Goal: Information Seeking & Learning: Learn about a topic

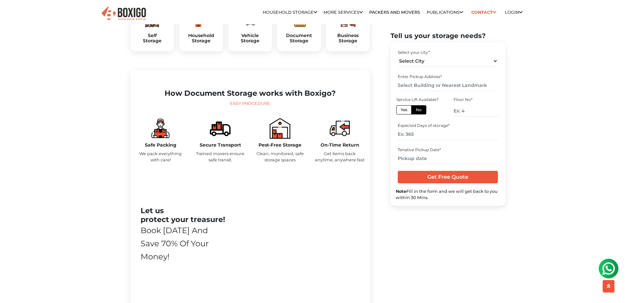
scroll to position [212, 0]
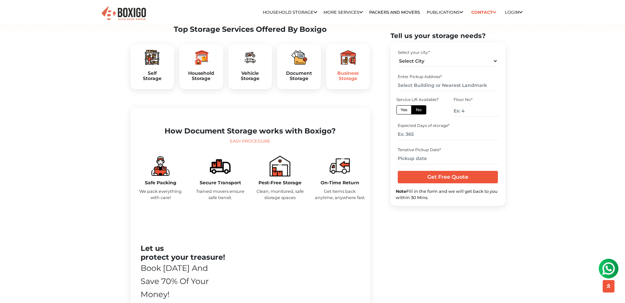
click at [343, 82] on h5 "Business Storage" at bounding box center [347, 76] width 33 height 11
click at [342, 82] on h5 "Business Storage" at bounding box center [347, 76] width 33 height 11
click at [341, 82] on h5 "Business Storage" at bounding box center [347, 76] width 33 height 11
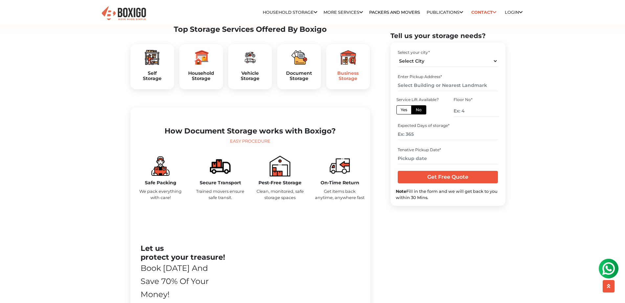
click at [341, 82] on h5 "Business Storage" at bounding box center [347, 76] width 33 height 11
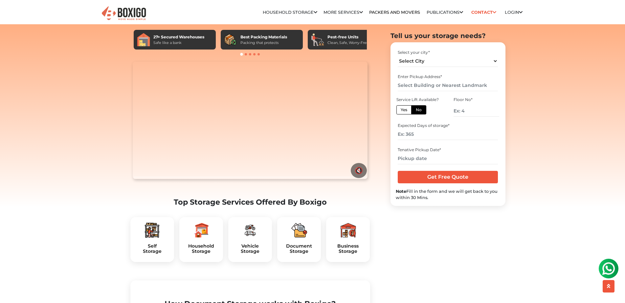
scroll to position [15, 0]
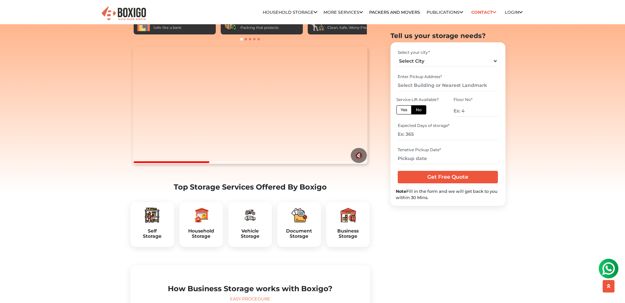
scroll to position [98, 0]
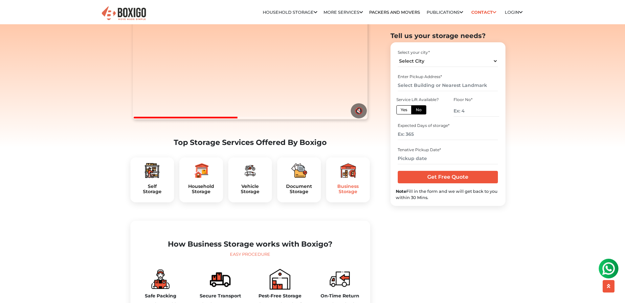
click at [344, 195] on h5 "Business Storage" at bounding box center [347, 189] width 33 height 11
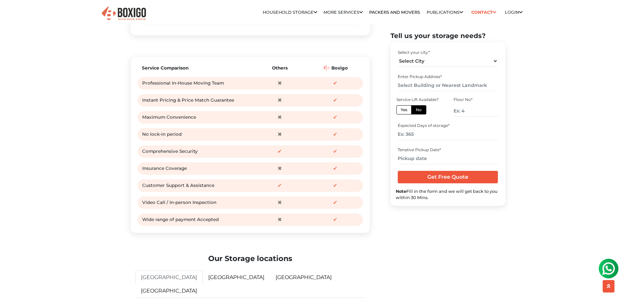
scroll to position [952, 0]
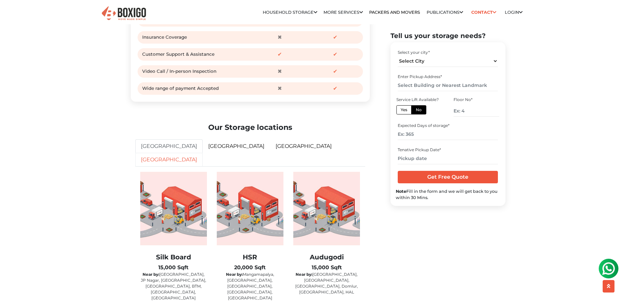
click at [203, 158] on link "[GEOGRAPHIC_DATA]" at bounding box center [168, 160] width 67 height 14
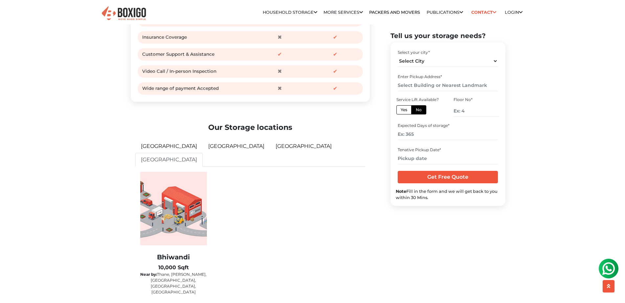
click at [190, 221] on img at bounding box center [173, 209] width 67 height 74
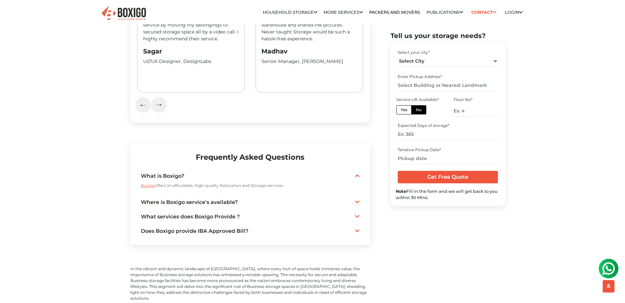
scroll to position [1346, 0]
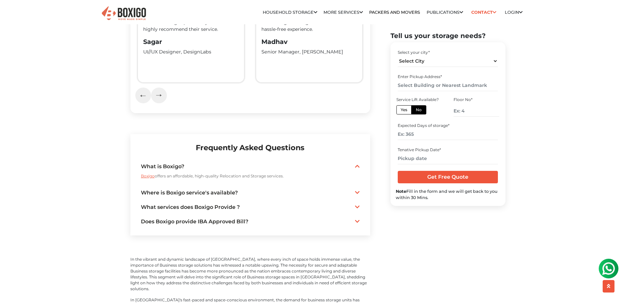
click at [357, 190] on icon at bounding box center [357, 192] width 5 height 5
click at [0, 0] on icon at bounding box center [0, 0] width 0 height 0
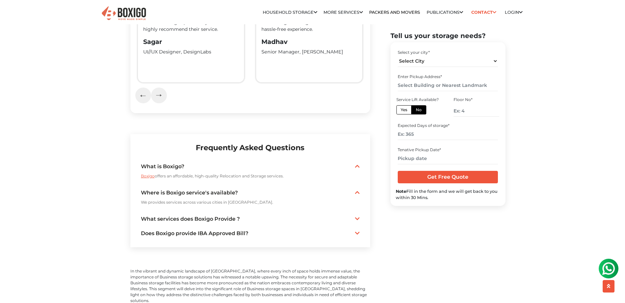
click at [357, 216] on icon at bounding box center [357, 218] width 5 height 5
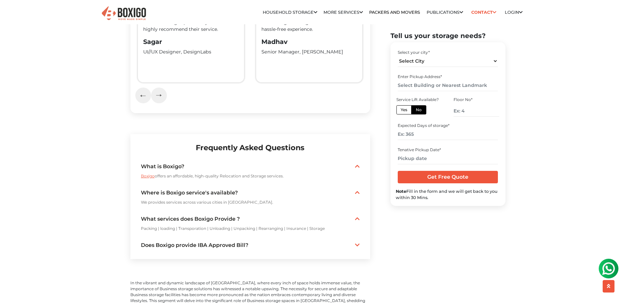
click at [356, 240] on div "Does Boxigo provide IBA Approved Bill? As an IBA-approved professional packers …" at bounding box center [250, 246] width 219 height 12
click at [356, 242] on div at bounding box center [357, 246] width 5 height 8
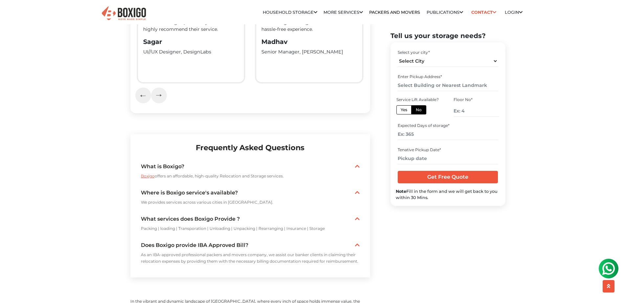
click at [357, 163] on div at bounding box center [357, 167] width 5 height 8
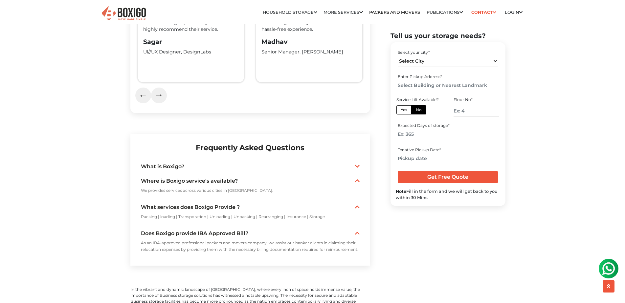
click at [357, 178] on icon at bounding box center [357, 180] width 5 height 5
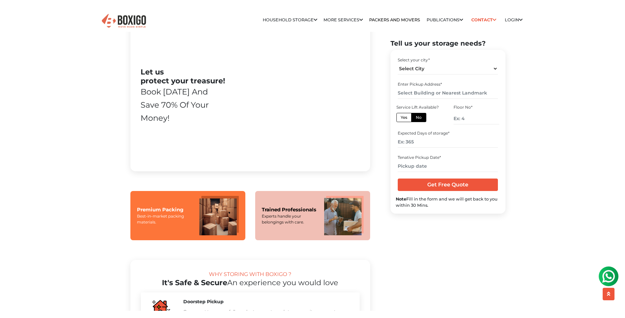
scroll to position [361, 0]
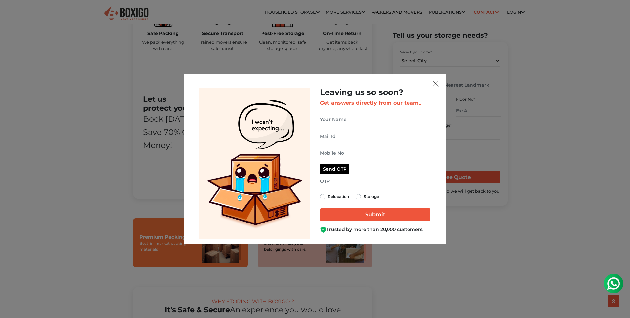
click at [442, 85] on div "Leaving us so soon? Get answers directly from our team.. Relocation Storage" at bounding box center [315, 159] width 262 height 170
click at [436, 81] on img "get free quote dialog" at bounding box center [436, 84] width 6 height 6
